Goal: Task Accomplishment & Management: Use online tool/utility

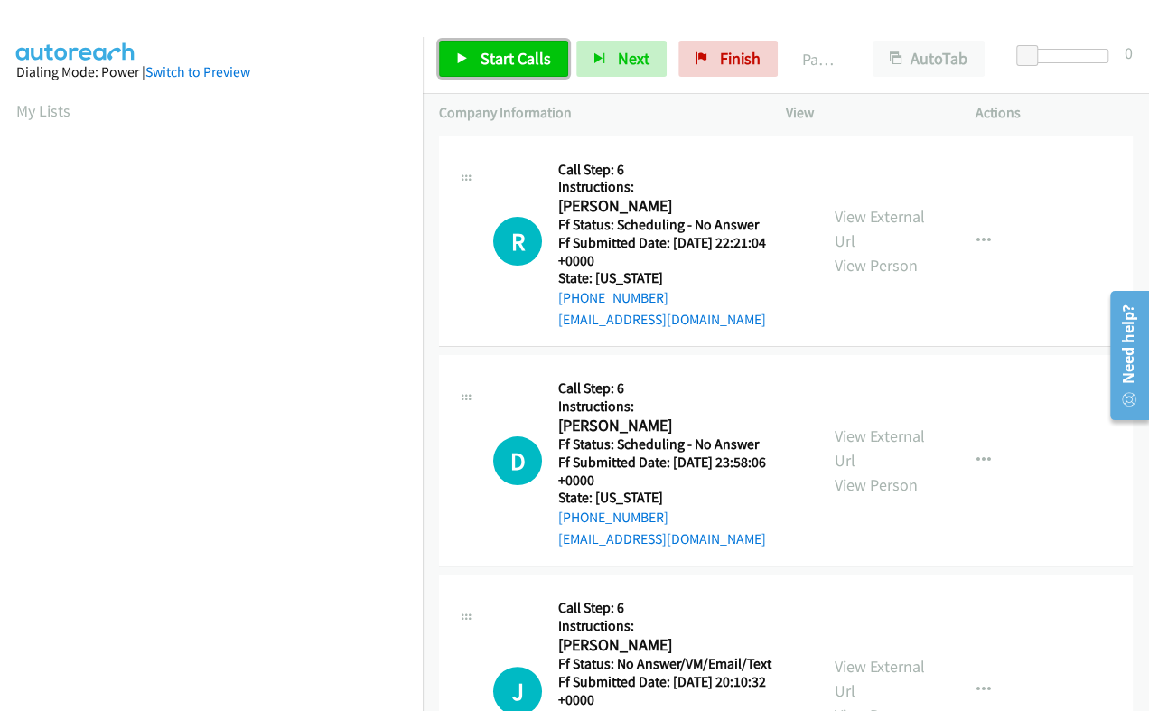
click at [510, 60] on span "Start Calls" at bounding box center [515, 58] width 70 height 21
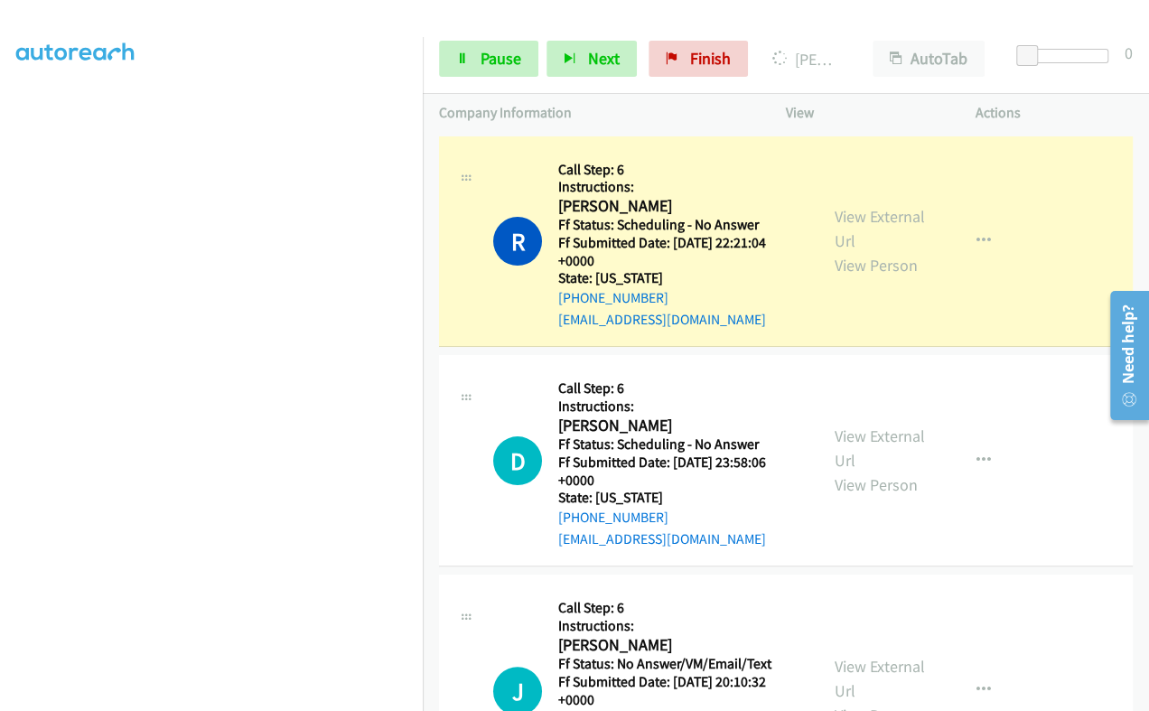
scroll to position [306, 0]
click at [507, 62] on span "Pause" at bounding box center [500, 58] width 41 height 21
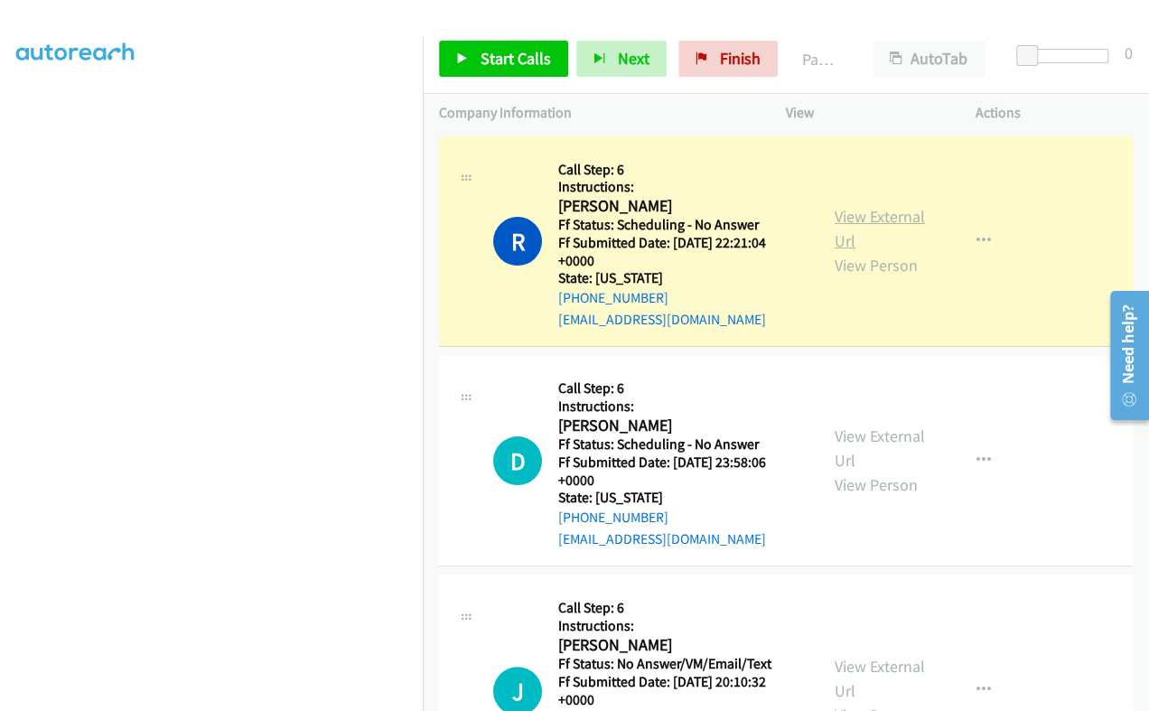
click at [842, 225] on link "View External Url" at bounding box center [879, 228] width 90 height 45
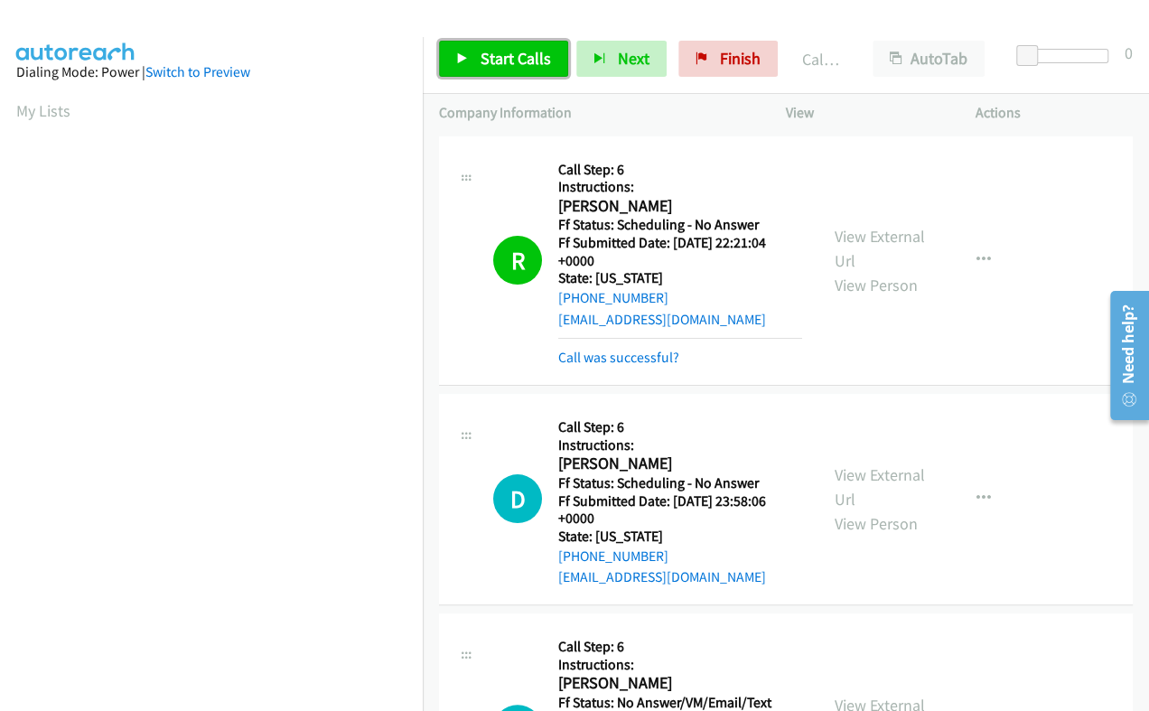
click at [511, 51] on span "Start Calls" at bounding box center [515, 58] width 70 height 21
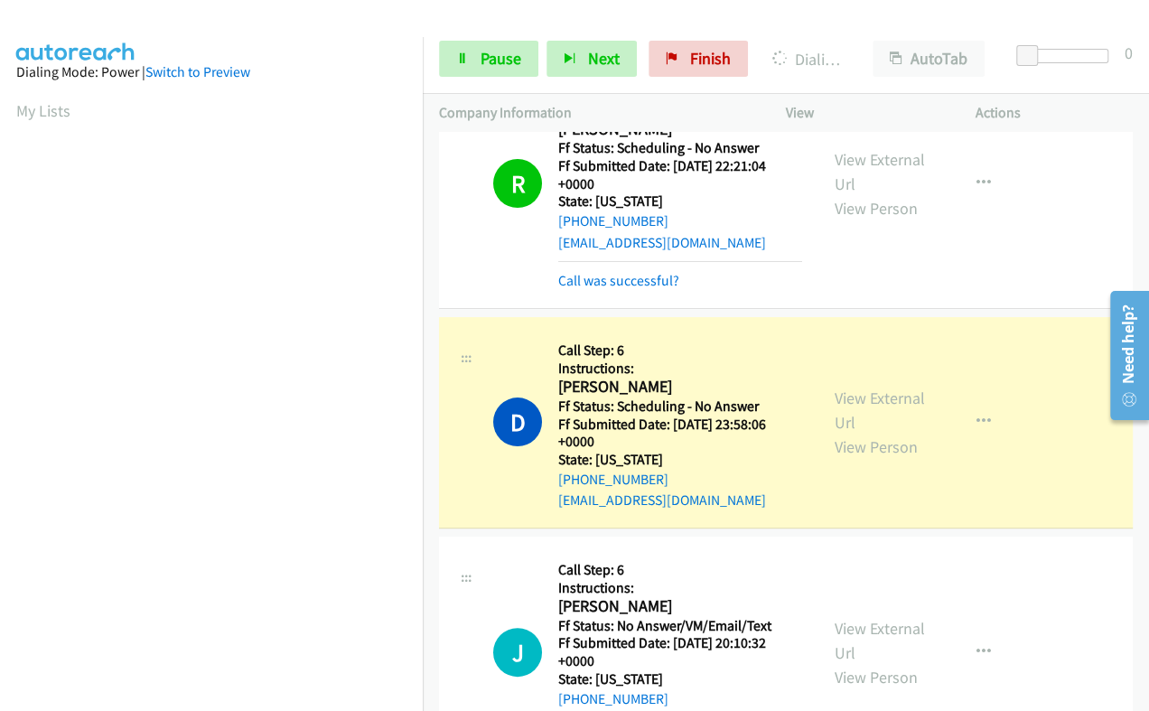
scroll to position [112, 0]
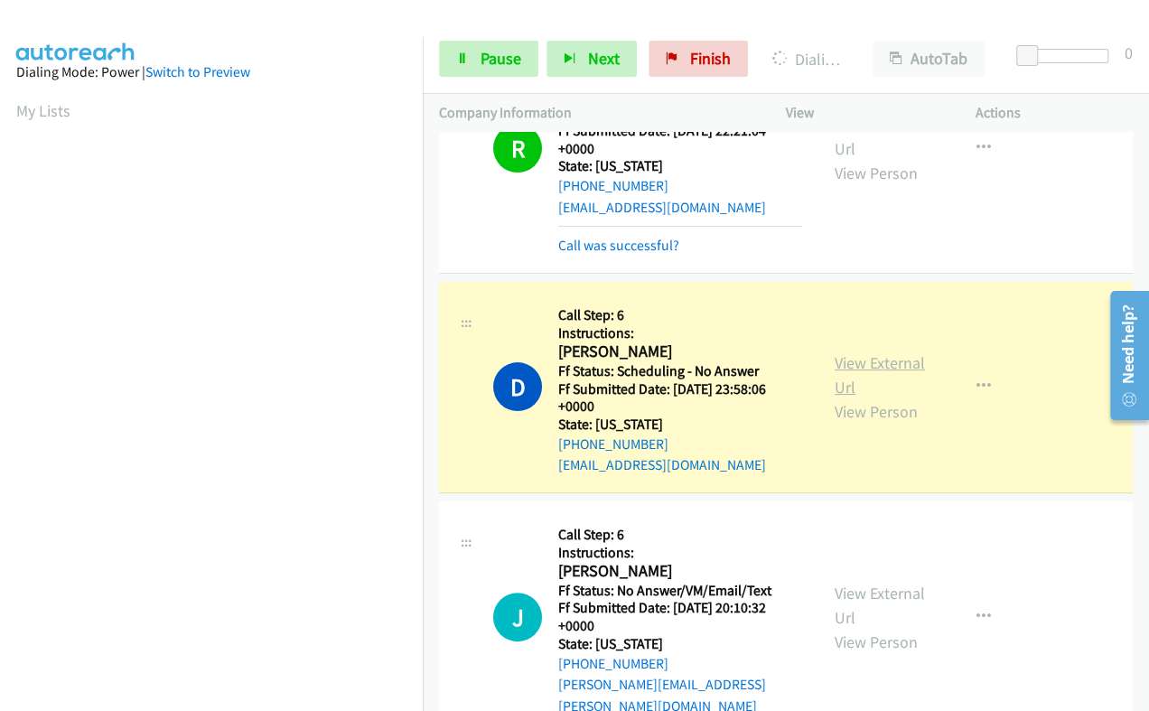
click at [838, 367] on link "View External Url" at bounding box center [879, 374] width 90 height 45
click at [488, 53] on span "Pause" at bounding box center [500, 58] width 41 height 21
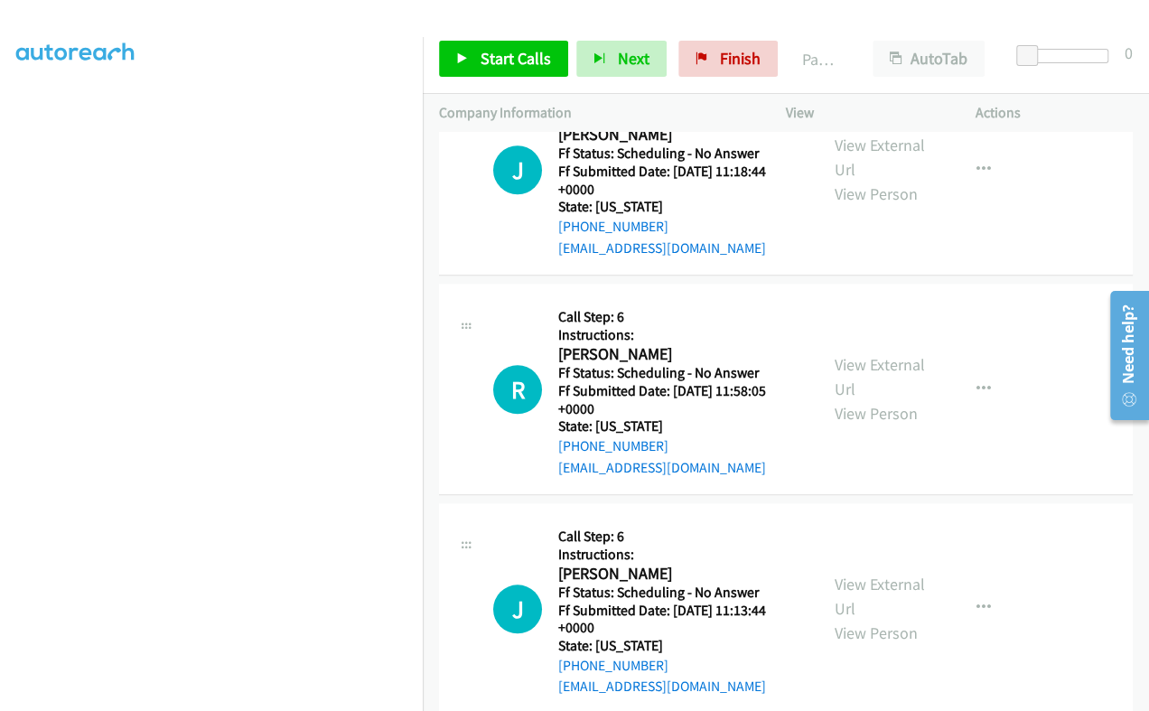
scroll to position [306, 0]
click at [193, 694] on section at bounding box center [211, 282] width 390 height 864
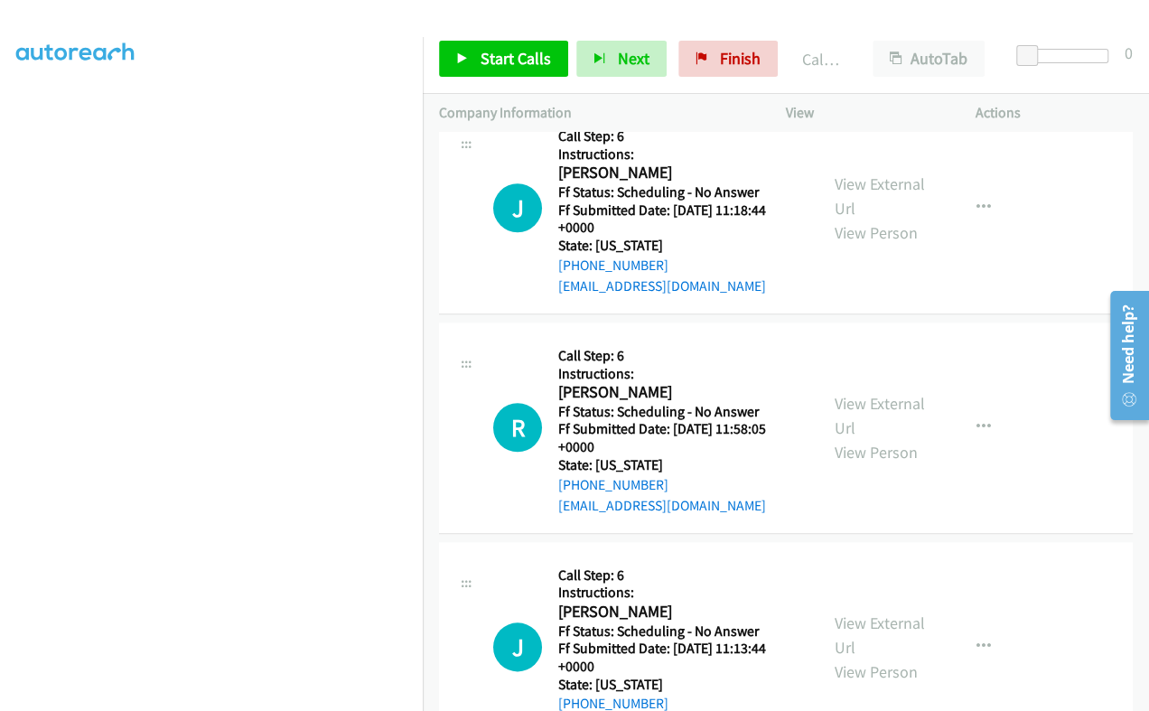
scroll to position [828, 0]
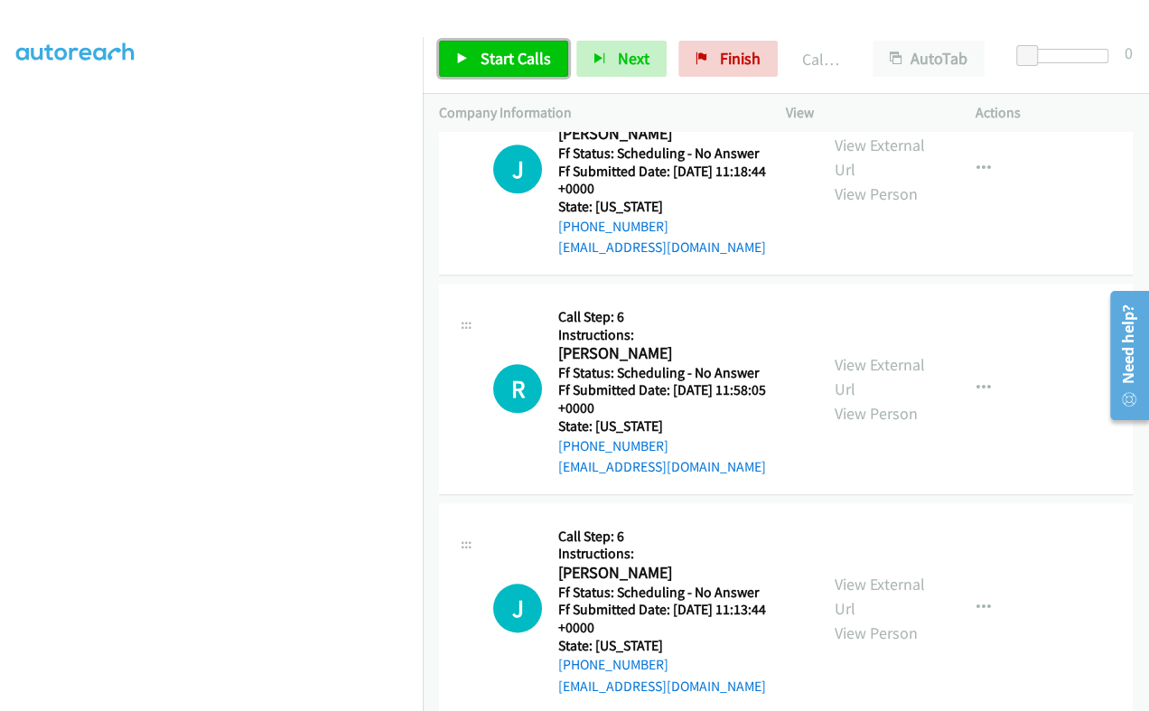
click at [499, 57] on span "Start Calls" at bounding box center [515, 58] width 70 height 21
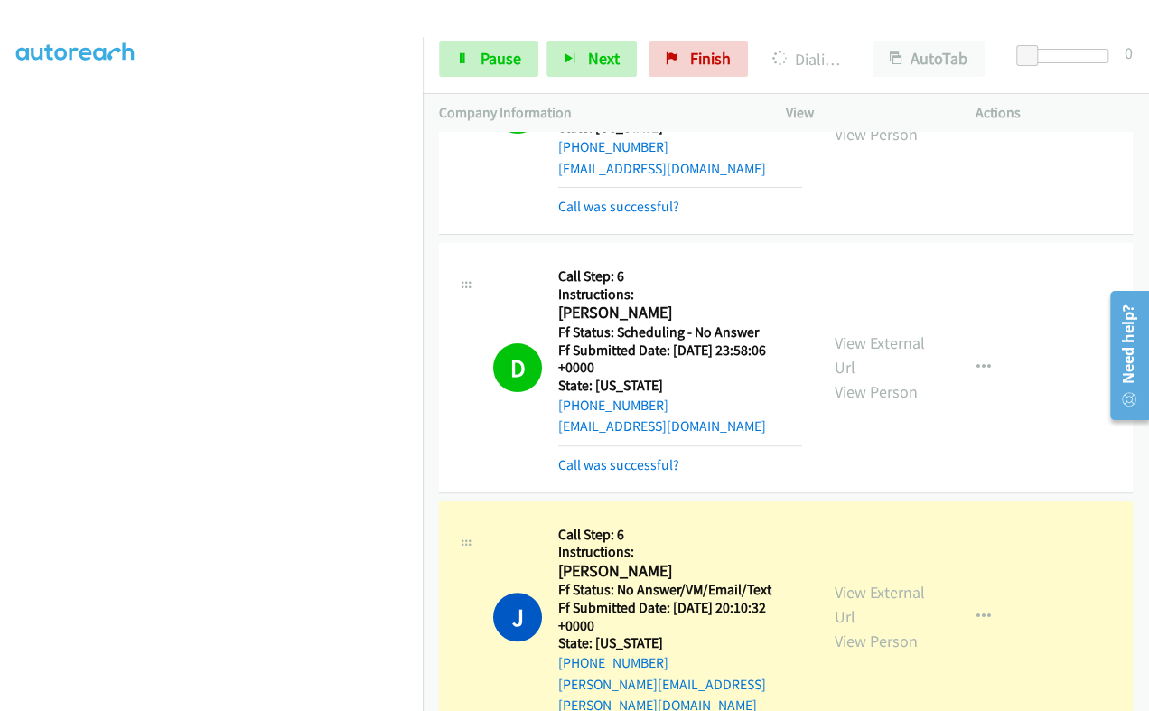
scroll to position [264, 0]
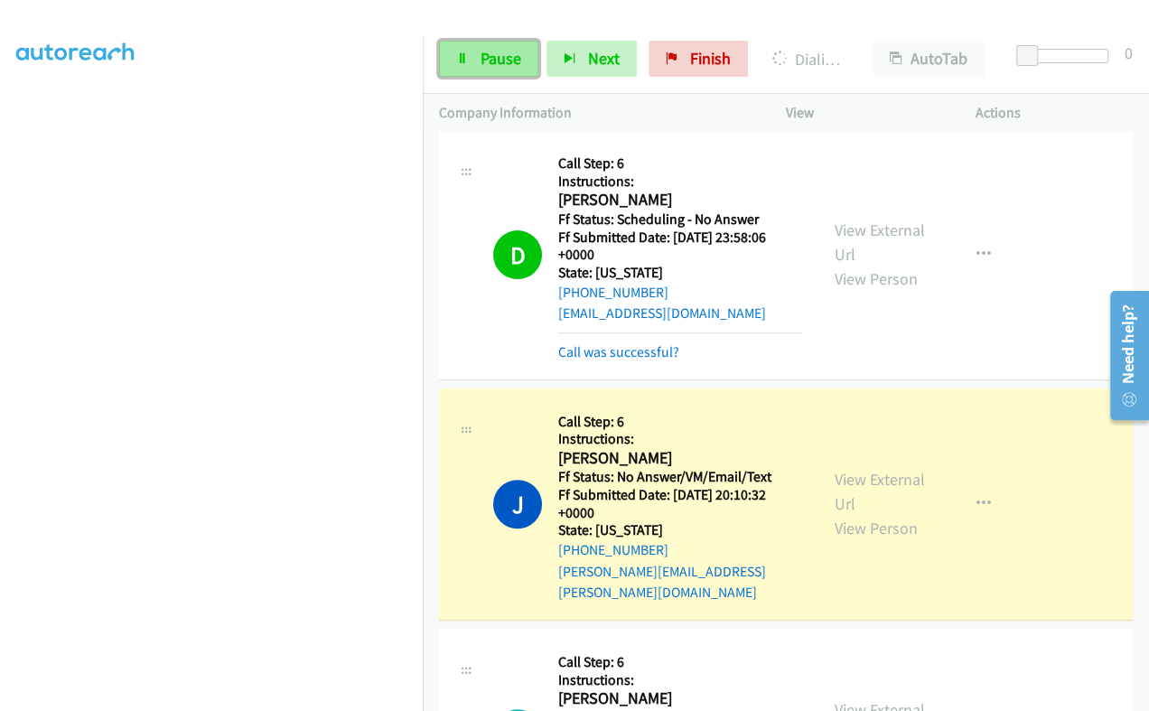
click at [491, 63] on span "Pause" at bounding box center [500, 58] width 41 height 21
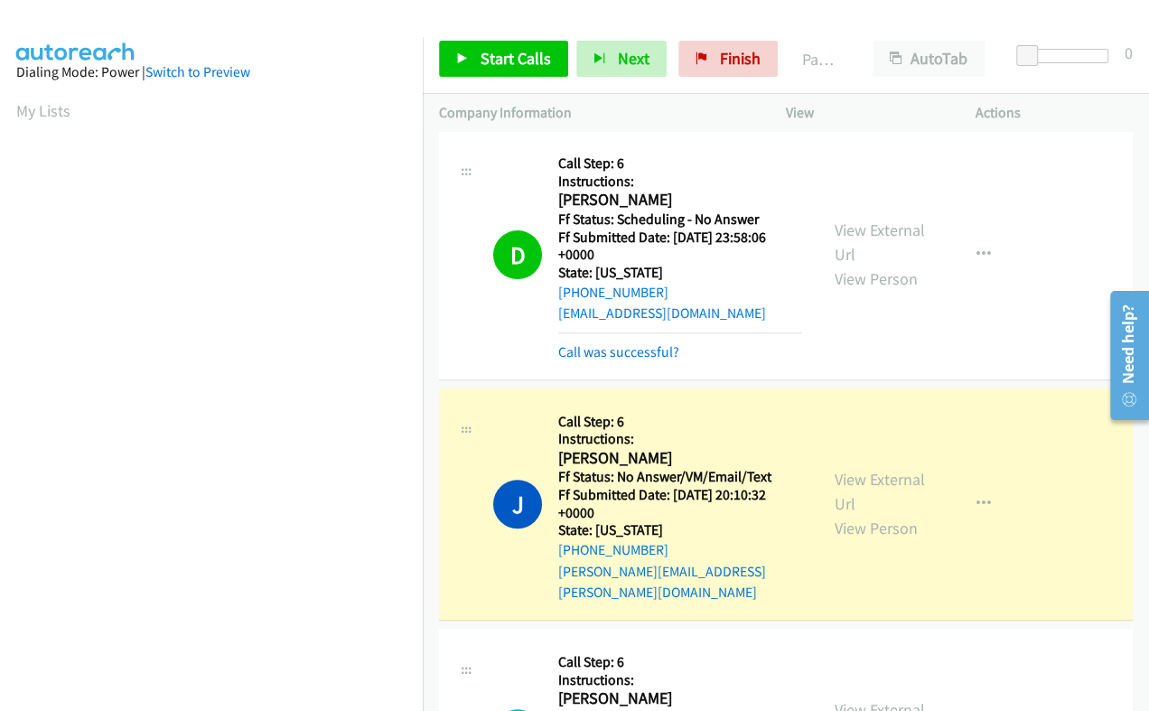
scroll to position [306, 0]
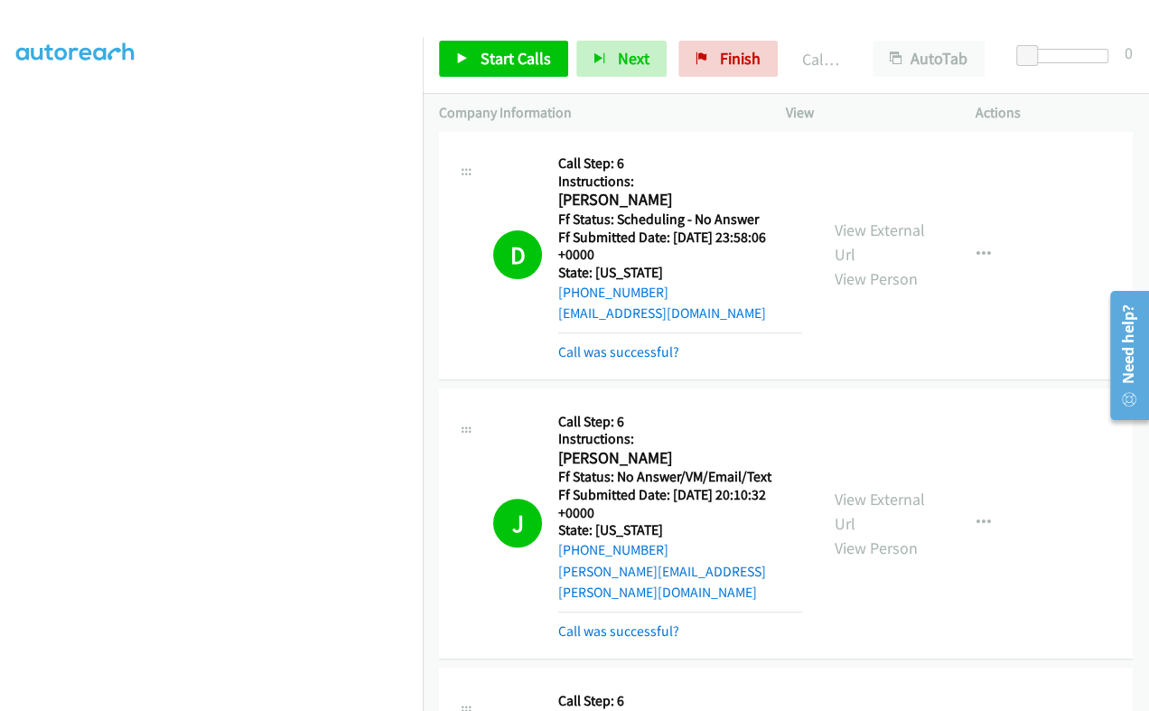
click at [860, 487] on div "View External Url View Person" at bounding box center [880, 523] width 92 height 73
click at [842, 488] on link "View External Url" at bounding box center [879, 510] width 90 height 45
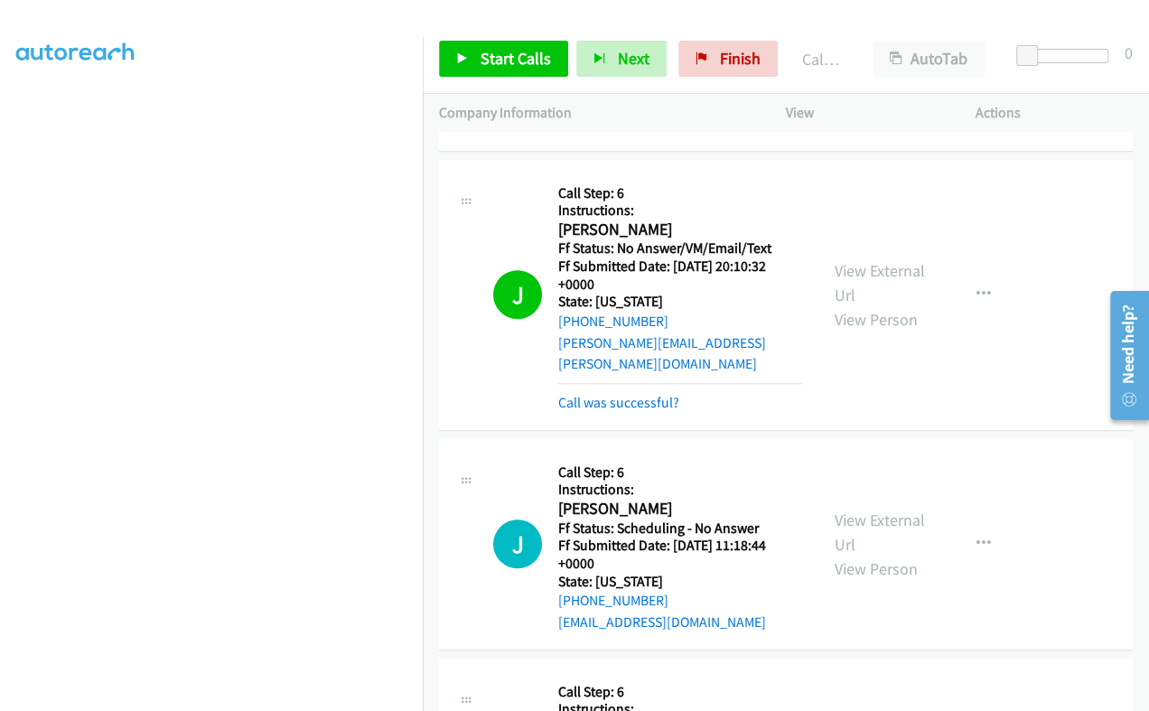
scroll to position [602, 0]
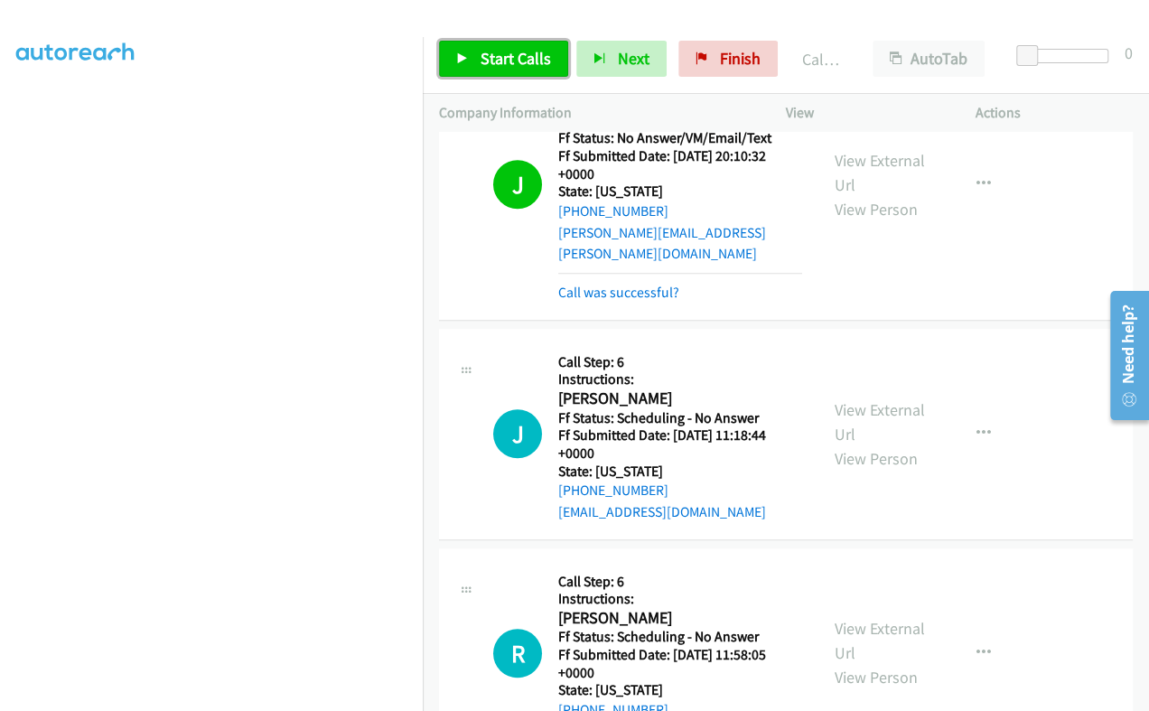
click at [483, 56] on span "Start Calls" at bounding box center [515, 58] width 70 height 21
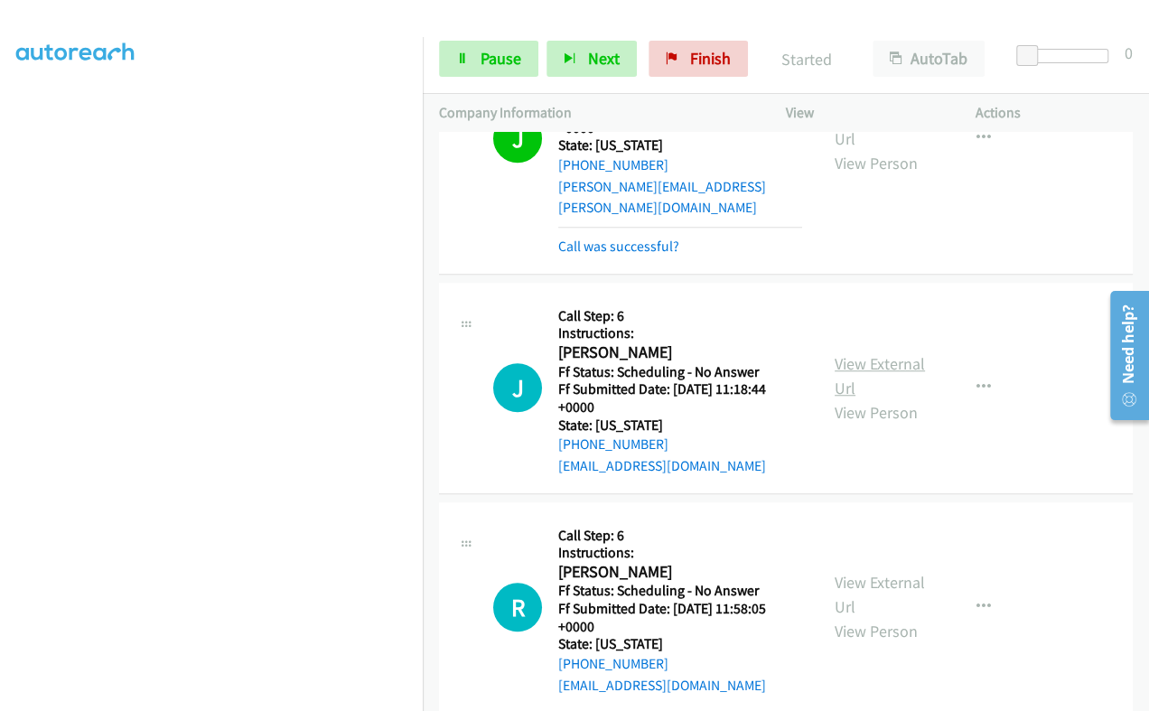
scroll to position [715, 0]
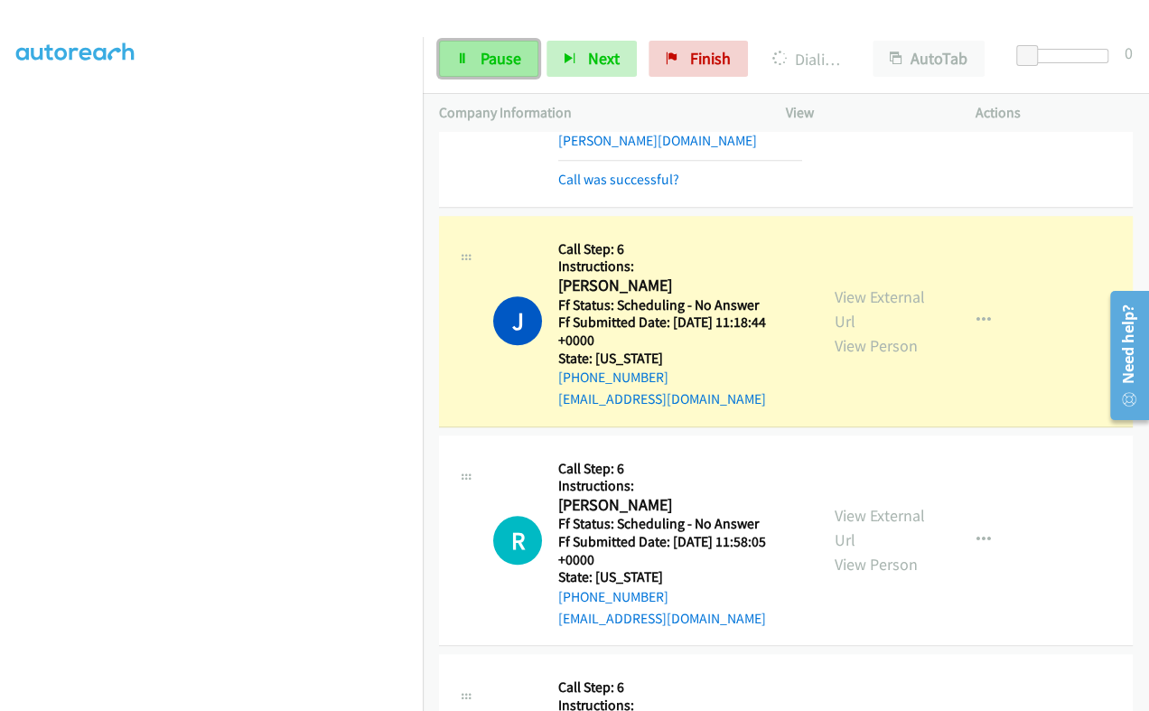
click at [479, 44] on link "Pause" at bounding box center [488, 59] width 99 height 36
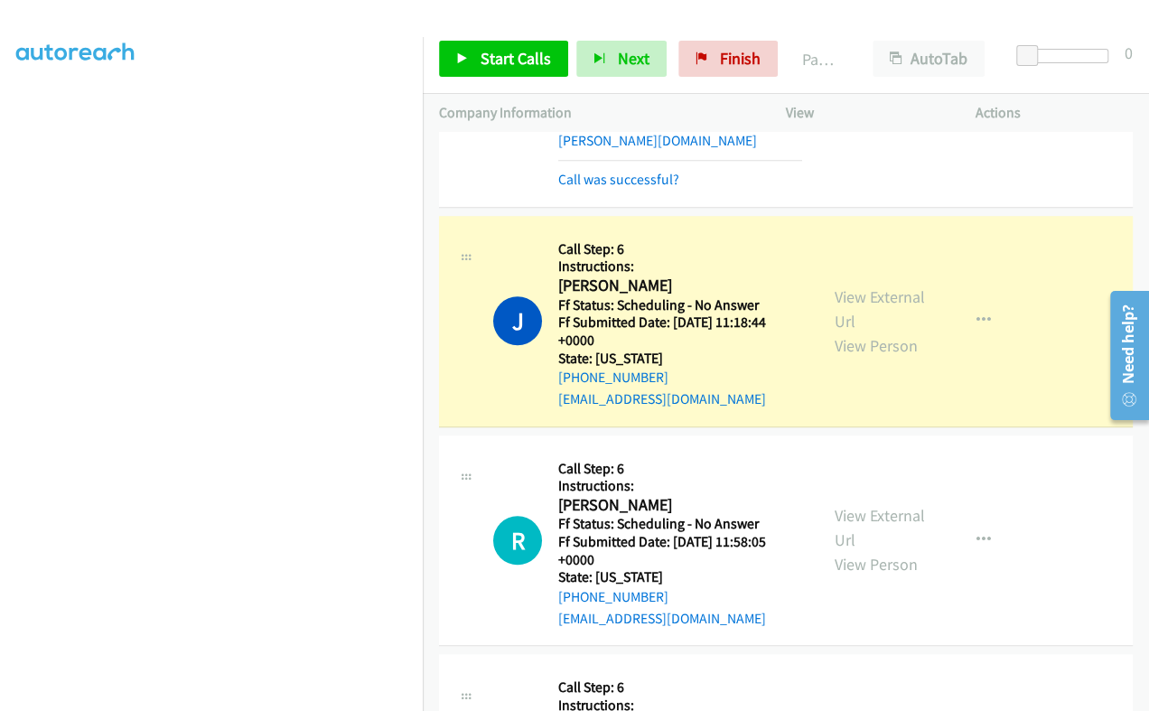
scroll to position [0, 0]
click at [835, 291] on link "View External Url" at bounding box center [879, 308] width 90 height 45
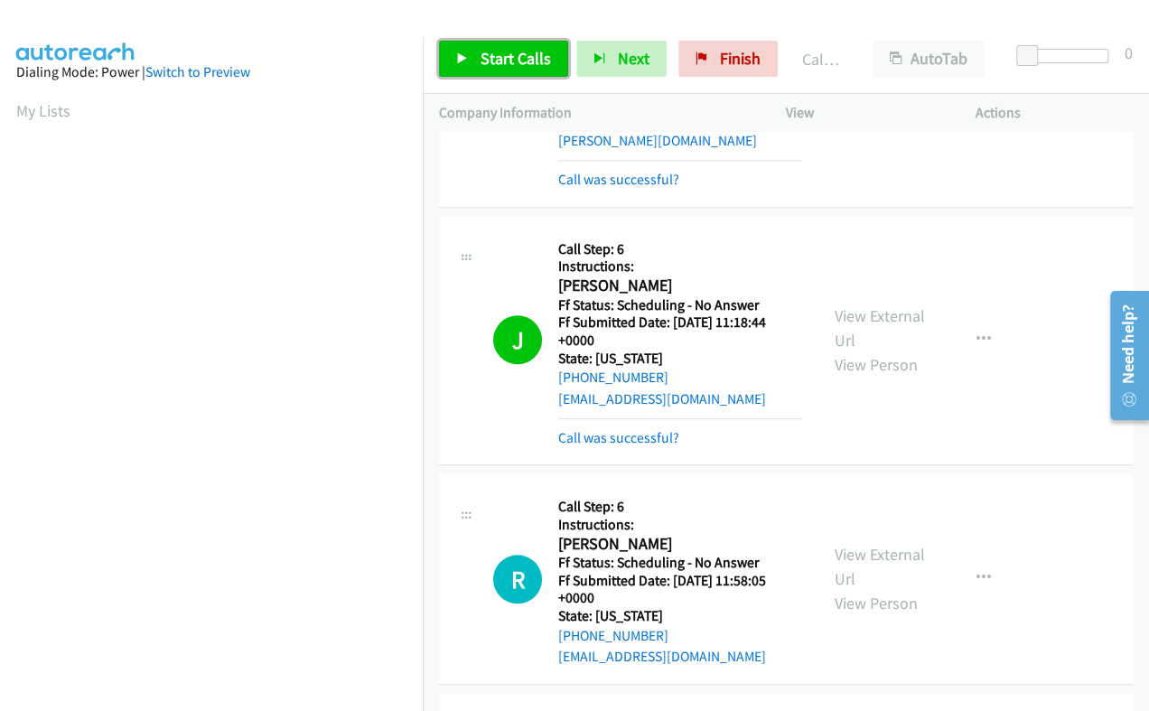
click at [470, 53] on link "Start Calls" at bounding box center [503, 59] width 129 height 36
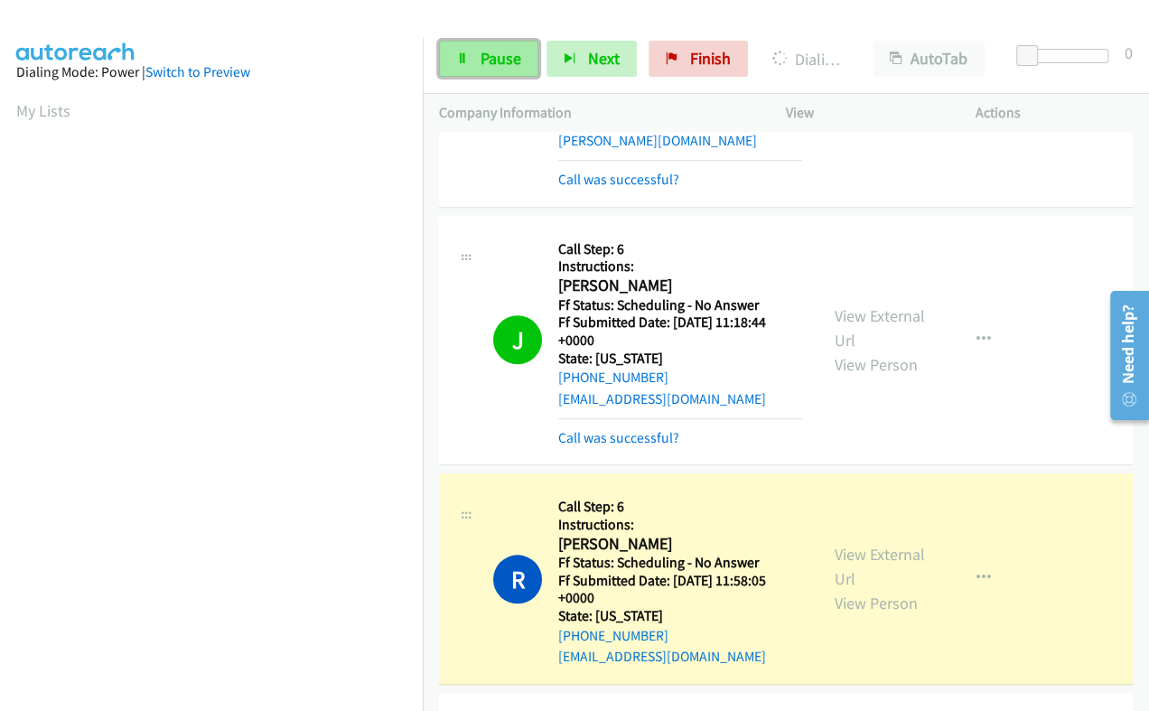
click at [510, 59] on span "Pause" at bounding box center [500, 58] width 41 height 21
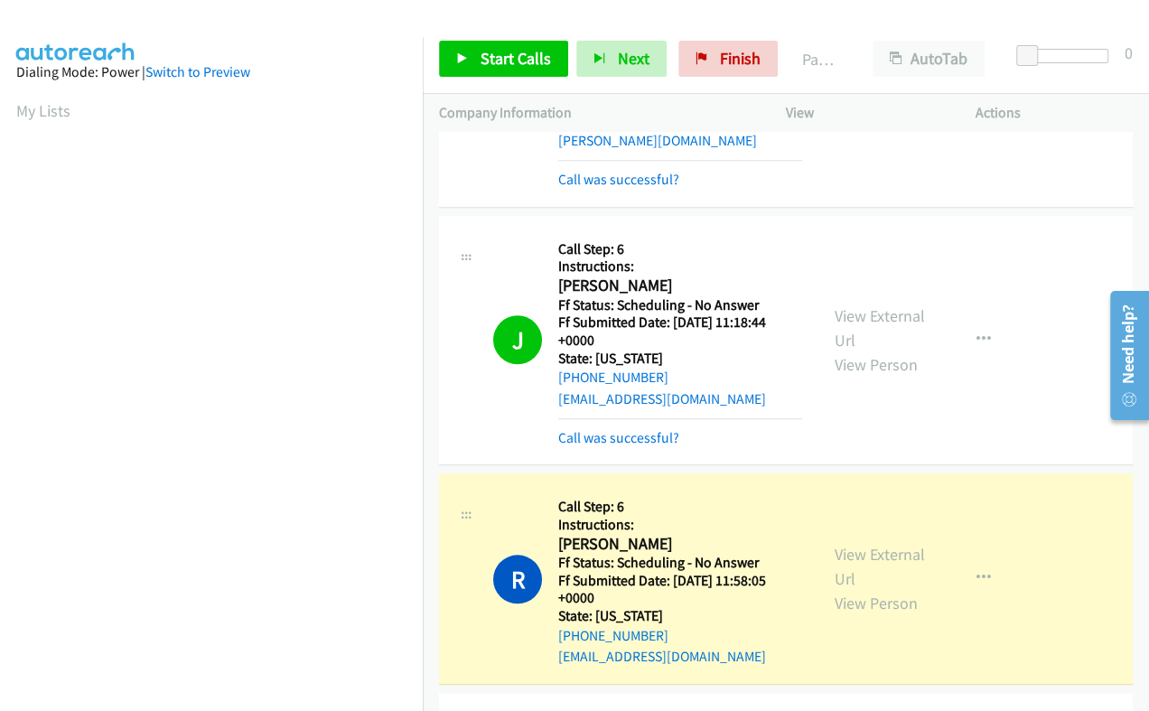
scroll to position [306, 0]
click at [836, 544] on link "View External Url" at bounding box center [879, 566] width 90 height 45
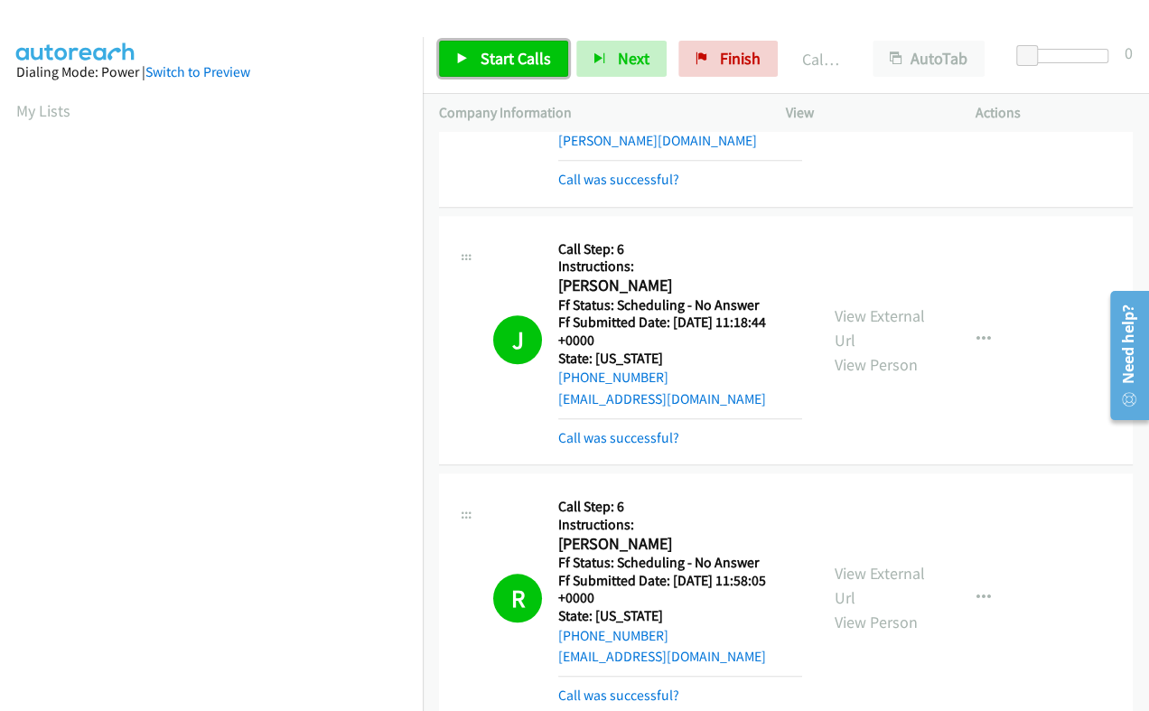
click at [463, 65] on link "Start Calls" at bounding box center [503, 59] width 129 height 36
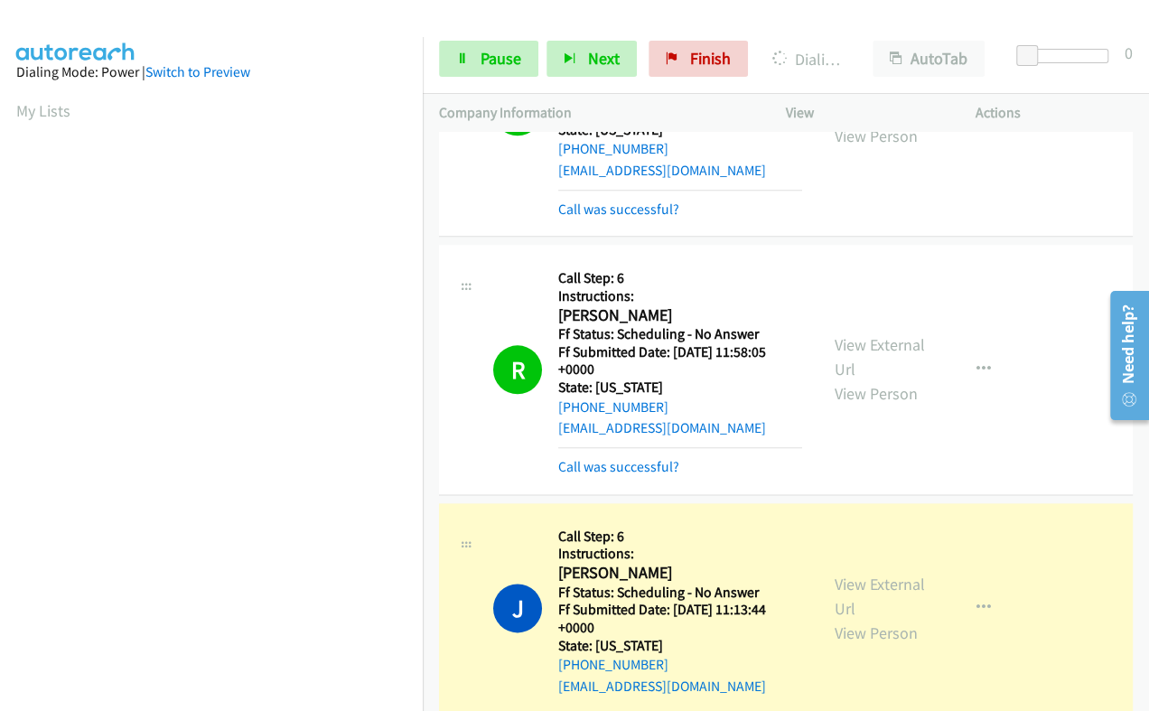
scroll to position [1167, 0]
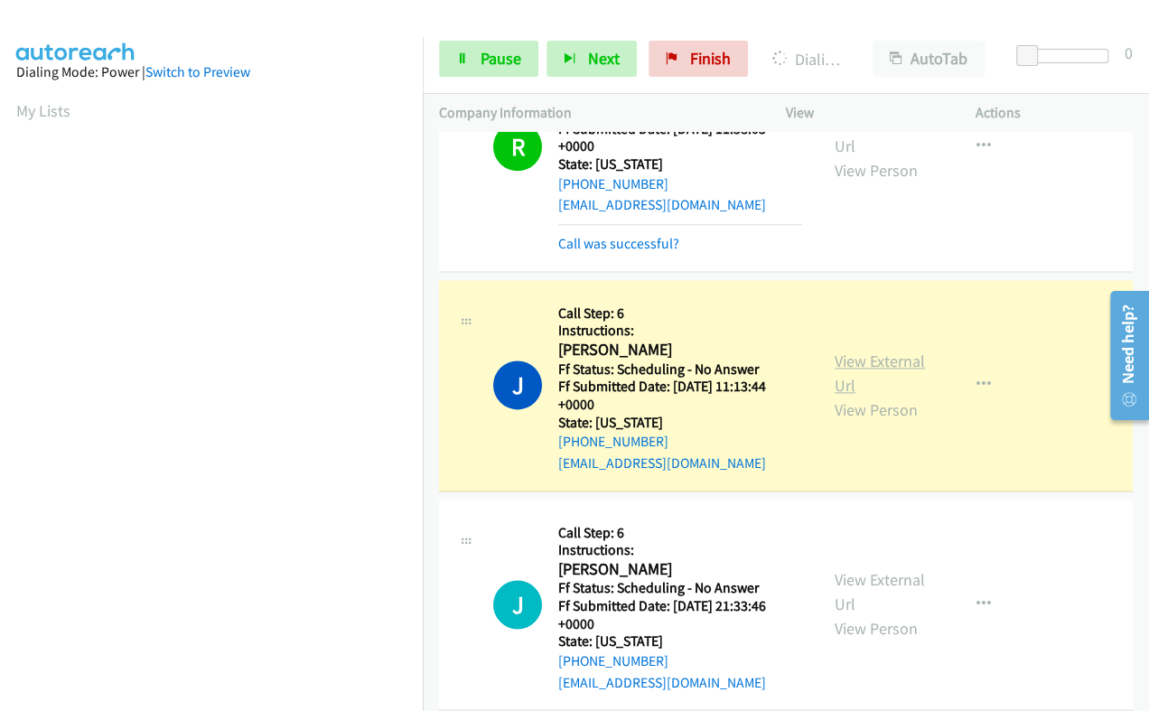
click at [849, 350] on link "View External Url" at bounding box center [879, 372] width 90 height 45
click at [465, 63] on icon at bounding box center [462, 59] width 13 height 13
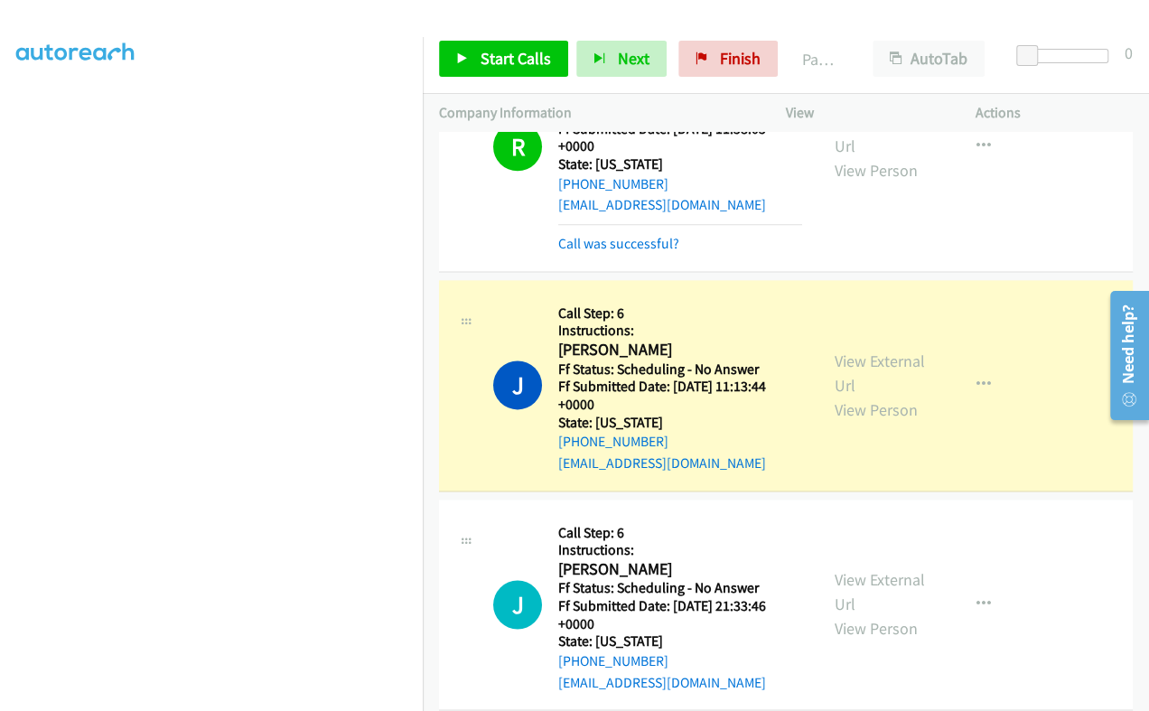
scroll to position [0, 0]
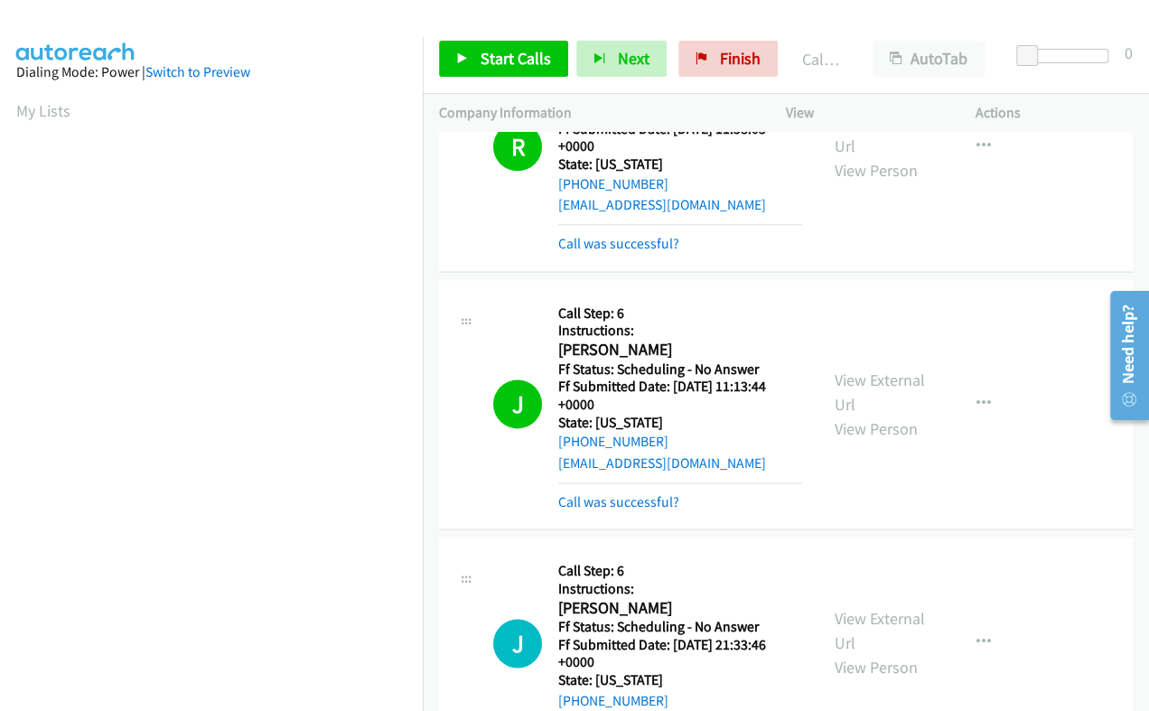
click at [515, 80] on div "Start Calls Pause Next Finish Call Completed AutoTab AutoTab 0" at bounding box center [786, 59] width 726 height 70
click at [518, 65] on span "Start Calls" at bounding box center [515, 58] width 70 height 21
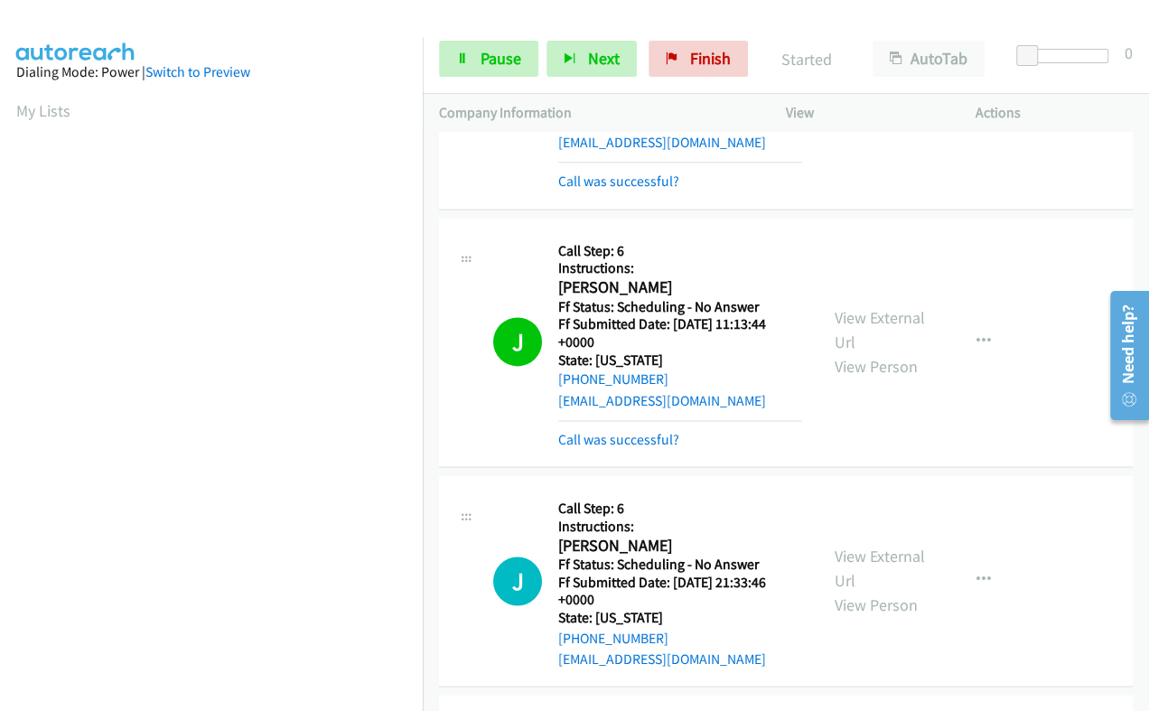
scroll to position [1279, 0]
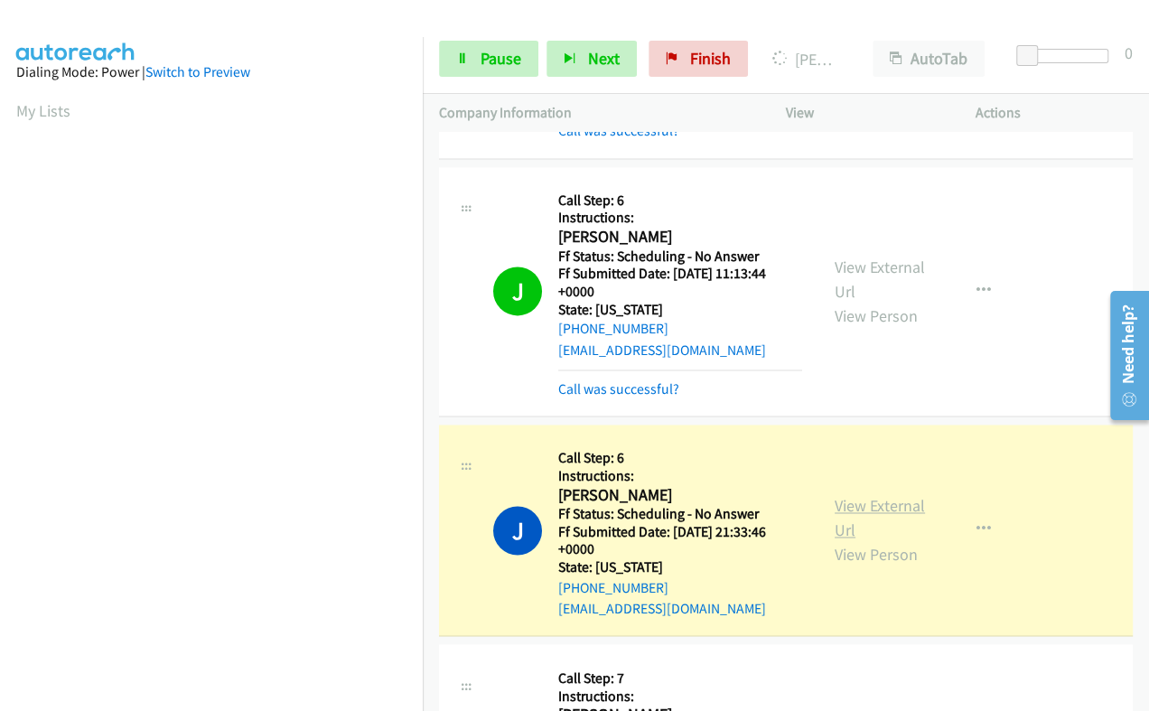
click at [834, 495] on link "View External Url" at bounding box center [879, 517] width 90 height 45
click at [492, 65] on span "Pause" at bounding box center [500, 58] width 41 height 21
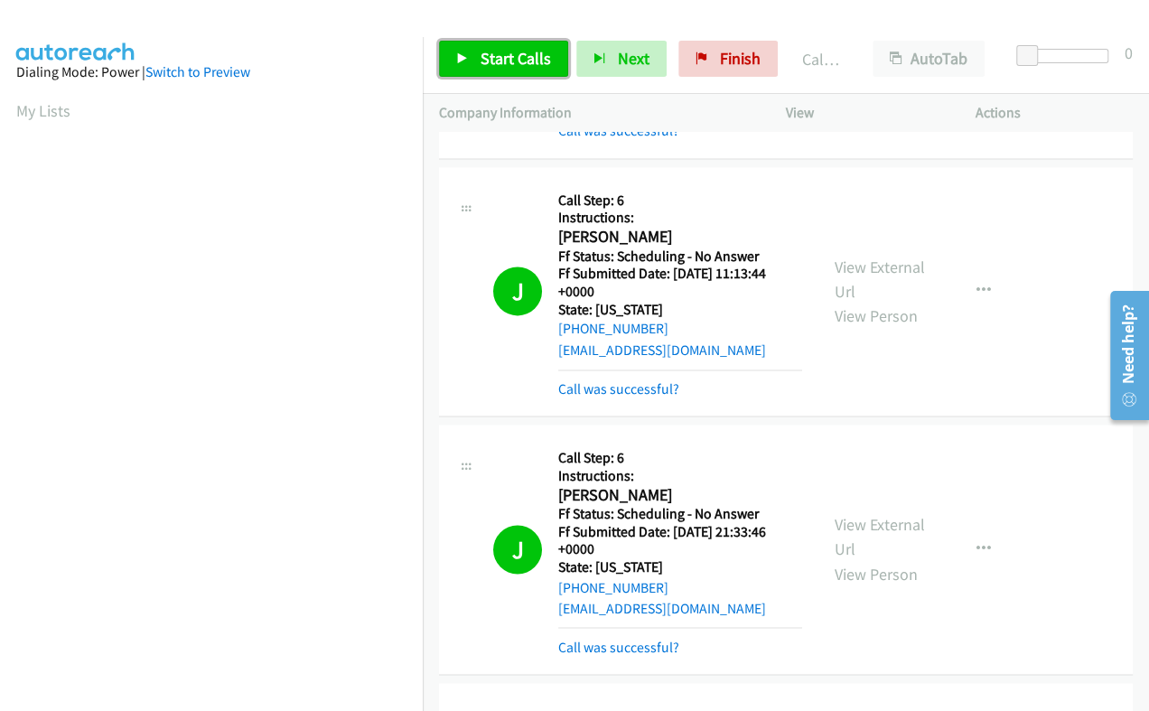
click at [509, 60] on span "Start Calls" at bounding box center [515, 58] width 70 height 21
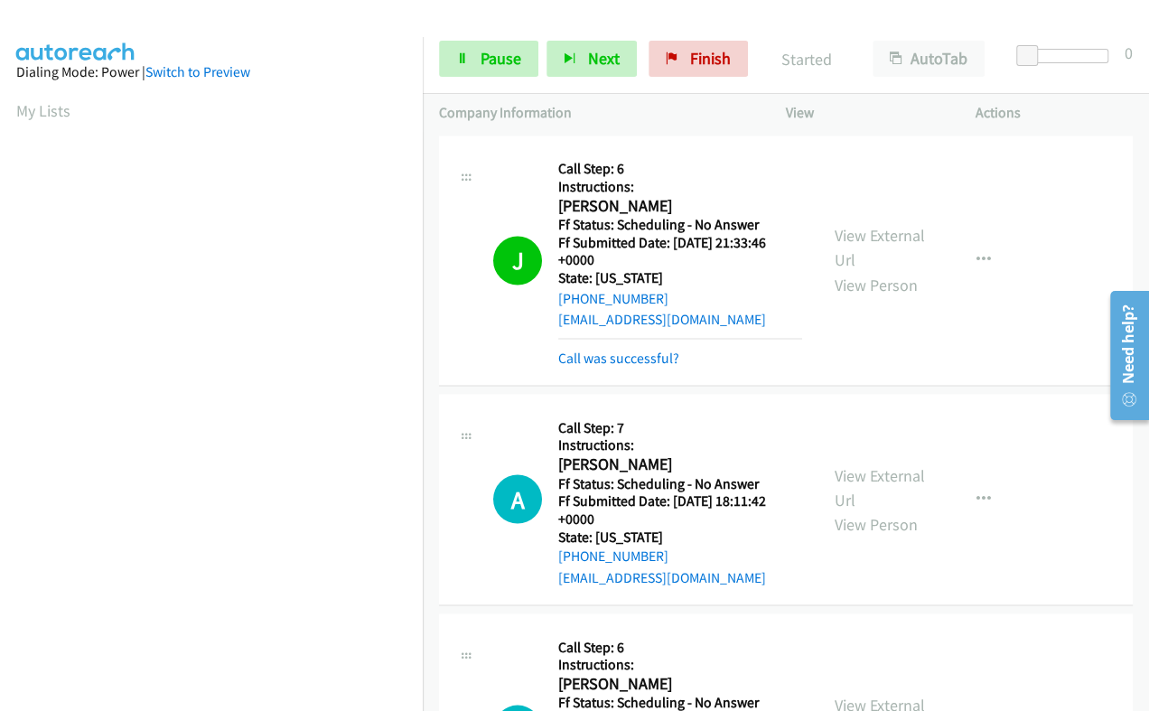
scroll to position [1618, 0]
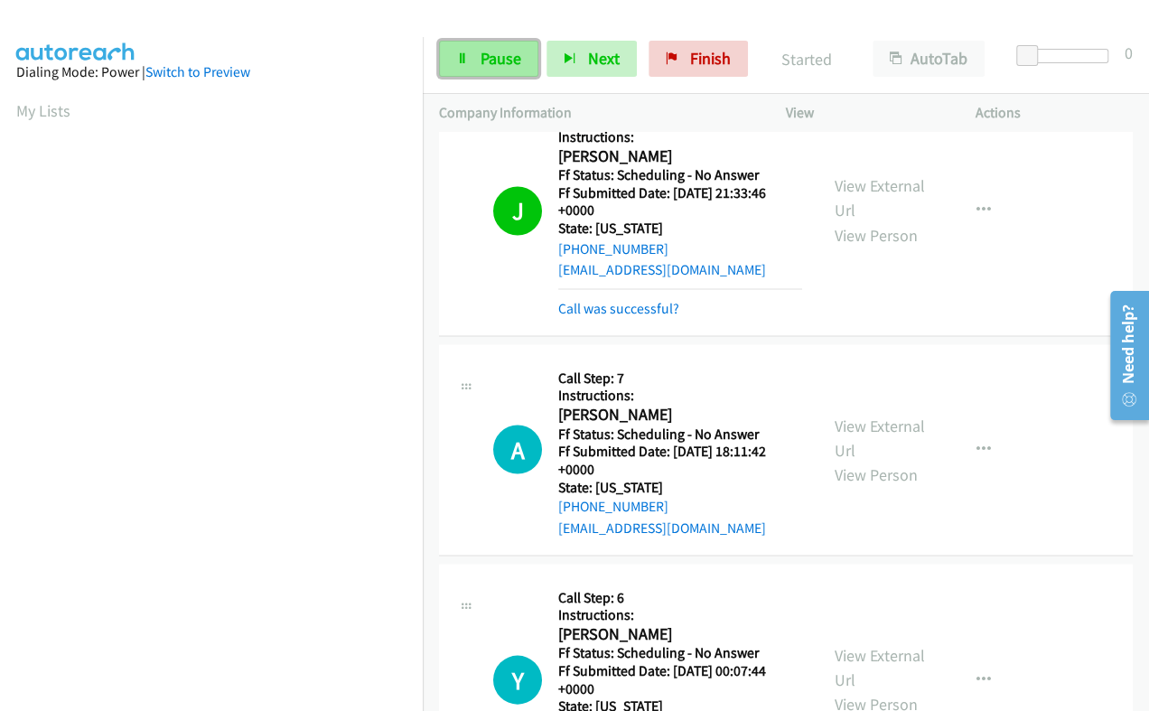
click at [498, 59] on span "Pause" at bounding box center [500, 58] width 41 height 21
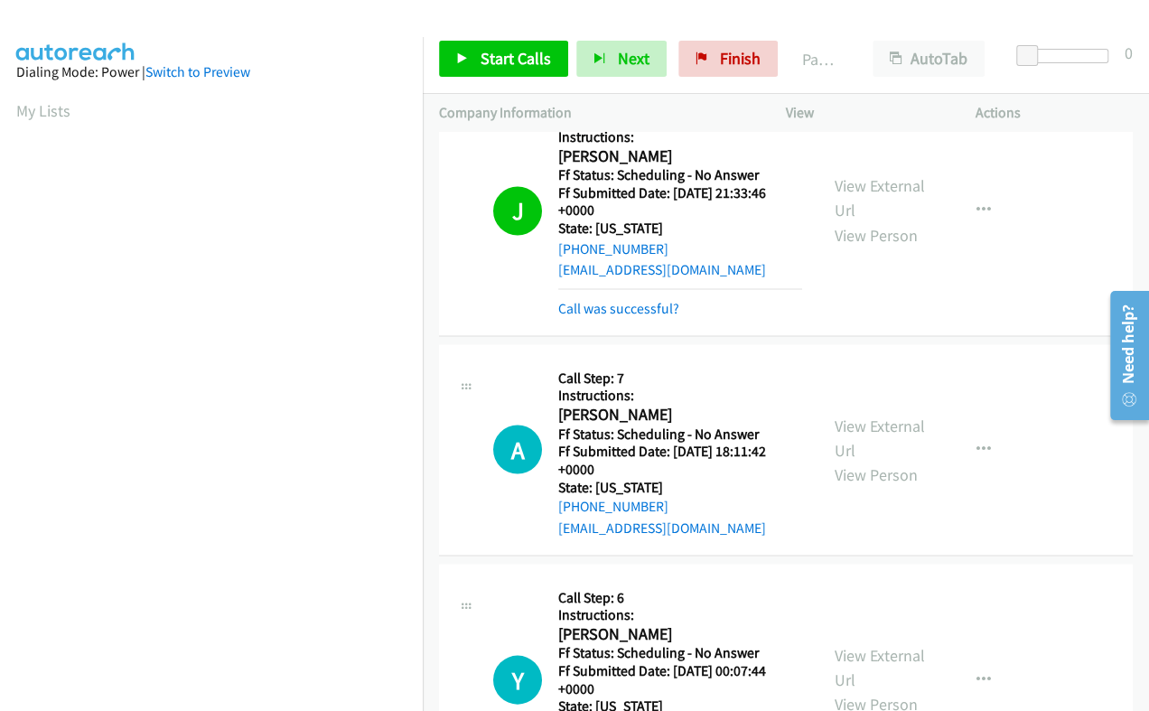
scroll to position [306, 0]
click at [520, 64] on span "Start Calls" at bounding box center [515, 58] width 70 height 21
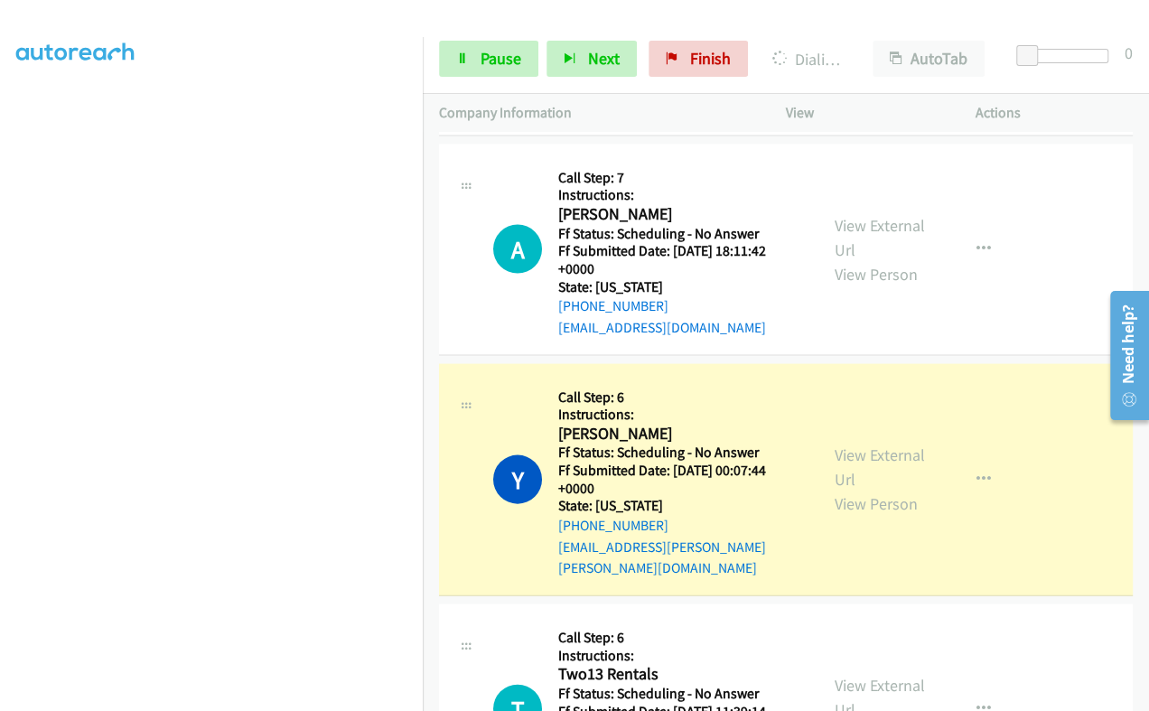
scroll to position [1957, 0]
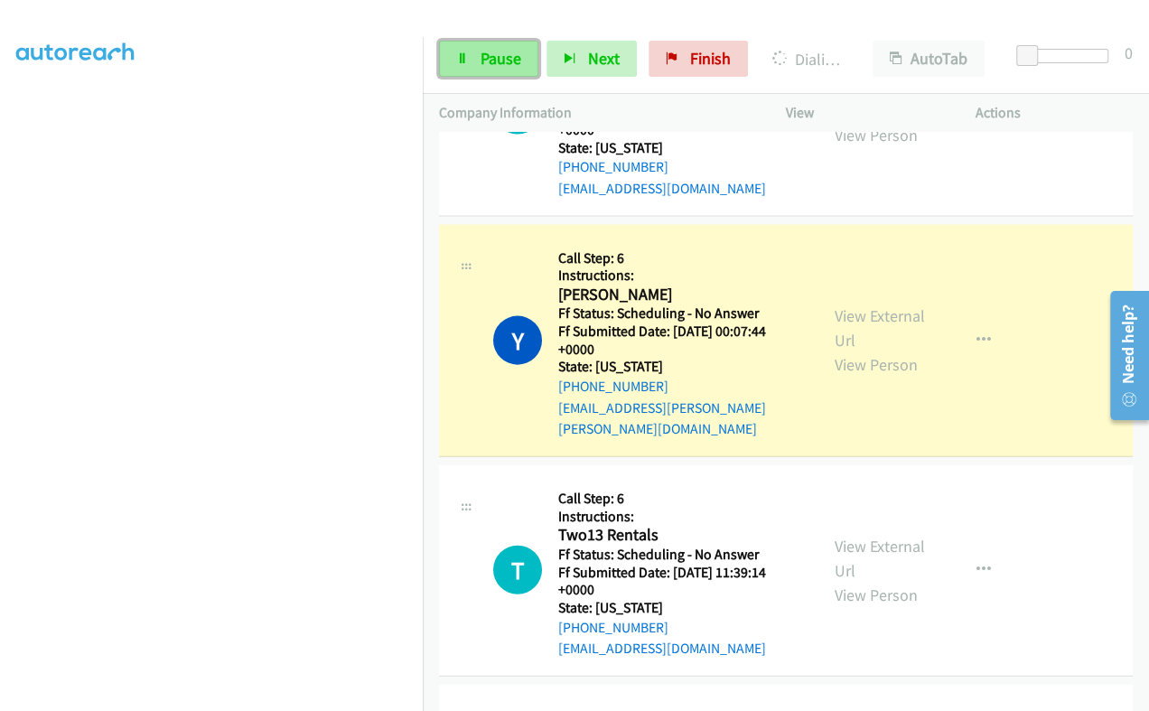
click at [515, 72] on link "Pause" at bounding box center [488, 59] width 99 height 36
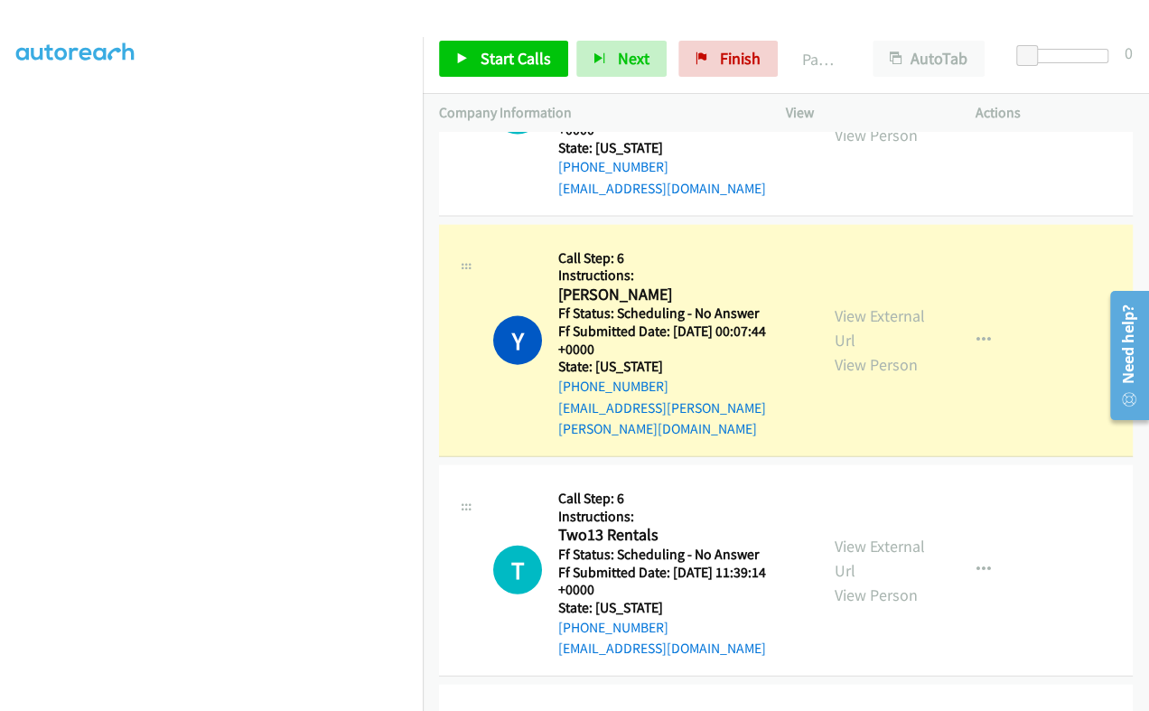
scroll to position [306, 0]
click at [579, 304] on h5 "Ff Status: Scheduling - No Answer" at bounding box center [680, 313] width 244 height 18
click at [582, 284] on h2 "[PERSON_NAME]" at bounding box center [676, 294] width 236 height 21
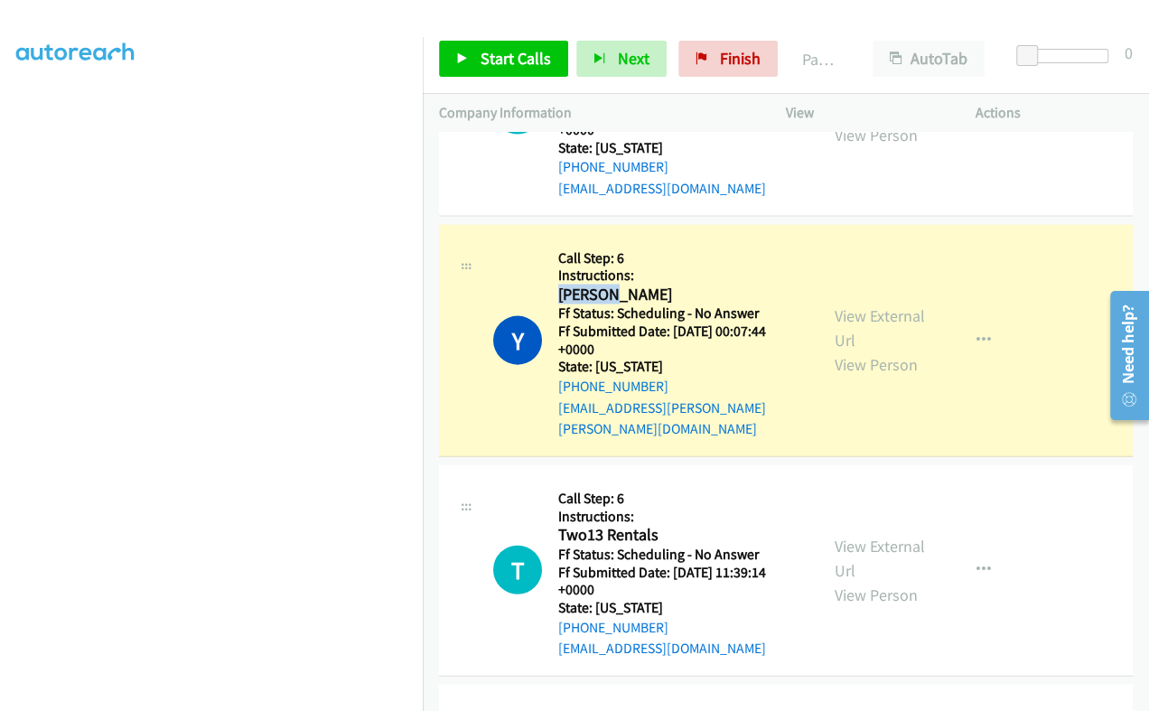
copy h2 "[PERSON_NAME]"
click at [847, 305] on link "View External Url" at bounding box center [879, 327] width 90 height 45
